Goal: Navigation & Orientation: Find specific page/section

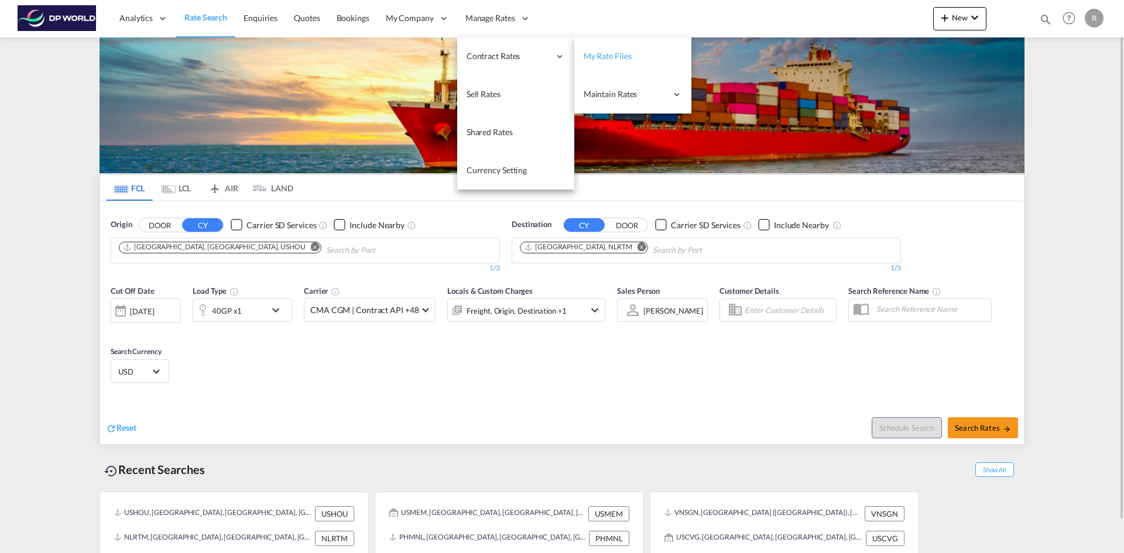
click at [627, 50] on span "My Rate Files" at bounding box center [607, 56] width 48 height 12
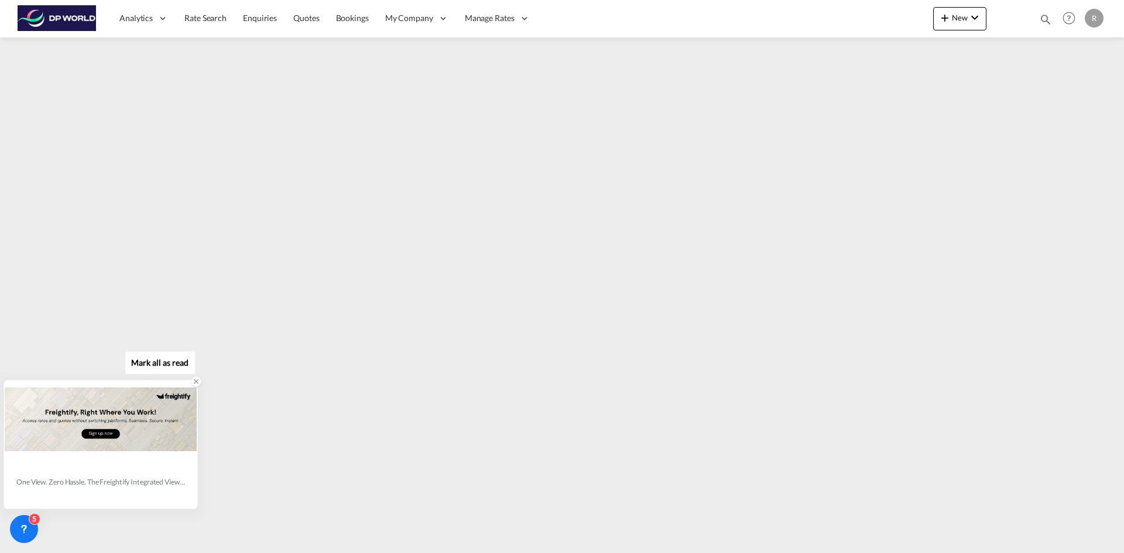
click at [197, 380] on icon at bounding box center [196, 381] width 8 height 8
